Goal: Task Accomplishment & Management: Manage account settings

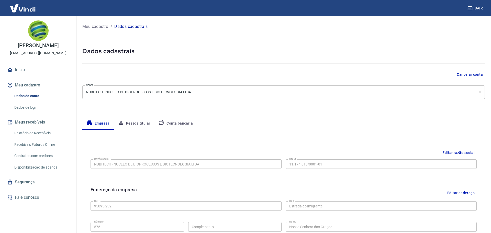
select select "RS"
click at [39, 134] on link "Relatório de Recebíveis" at bounding box center [41, 133] width 58 height 10
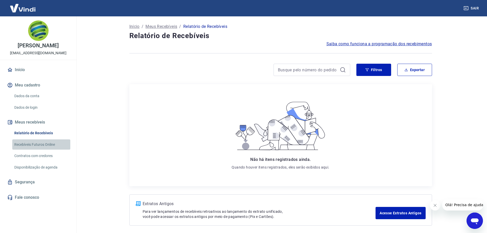
click at [37, 142] on link "Recebíveis Futuros Online" at bounding box center [41, 144] width 58 height 10
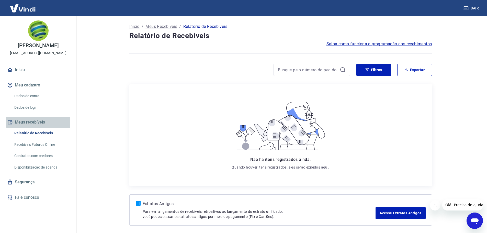
click at [33, 121] on button "Meus recebíveis" at bounding box center [38, 122] width 64 height 11
click at [36, 131] on link "Relatório de Recebíveis" at bounding box center [41, 133] width 58 height 10
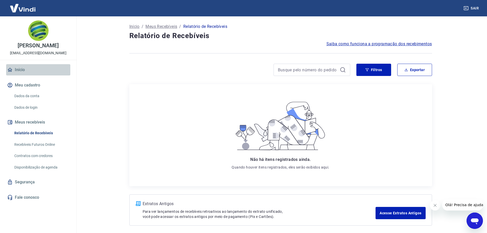
click at [22, 68] on link "Início" at bounding box center [38, 69] width 64 height 11
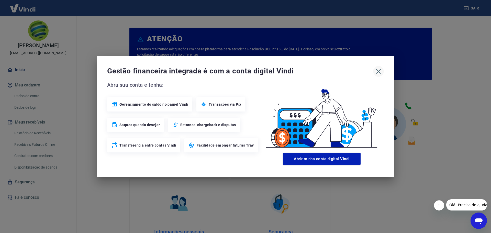
click at [376, 70] on icon "button" at bounding box center [378, 71] width 8 height 8
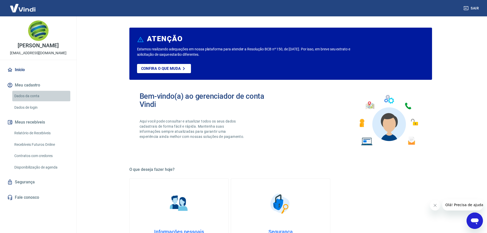
click at [28, 95] on link "Dados da conta" at bounding box center [41, 96] width 58 height 10
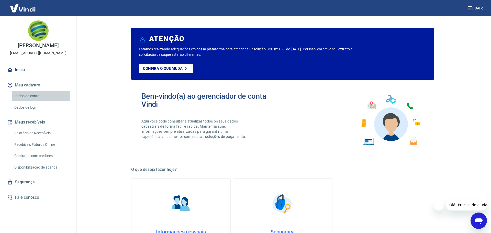
select select "RS"
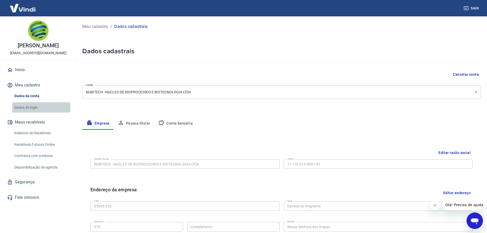
click at [31, 109] on link "Dados de login" at bounding box center [41, 107] width 58 height 10
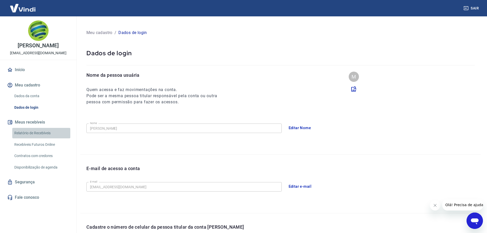
click at [35, 132] on link "Relatório de Recebíveis" at bounding box center [41, 133] width 58 height 10
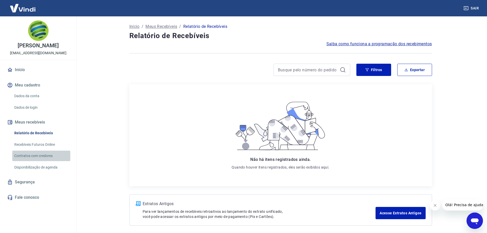
click at [32, 154] on link "Contratos com credores" at bounding box center [41, 156] width 58 height 10
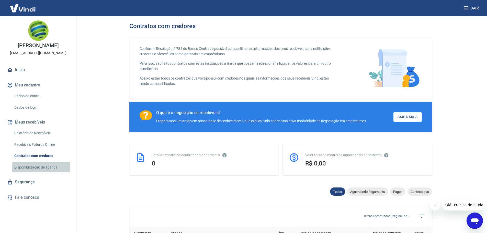
click at [36, 164] on link "Disponibilização de agenda" at bounding box center [41, 167] width 58 height 10
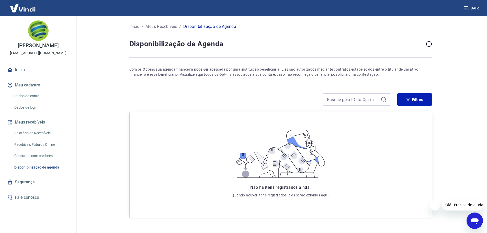
click at [27, 182] on link "Segurança" at bounding box center [38, 181] width 64 height 11
